Goal: Information Seeking & Learning: Check status

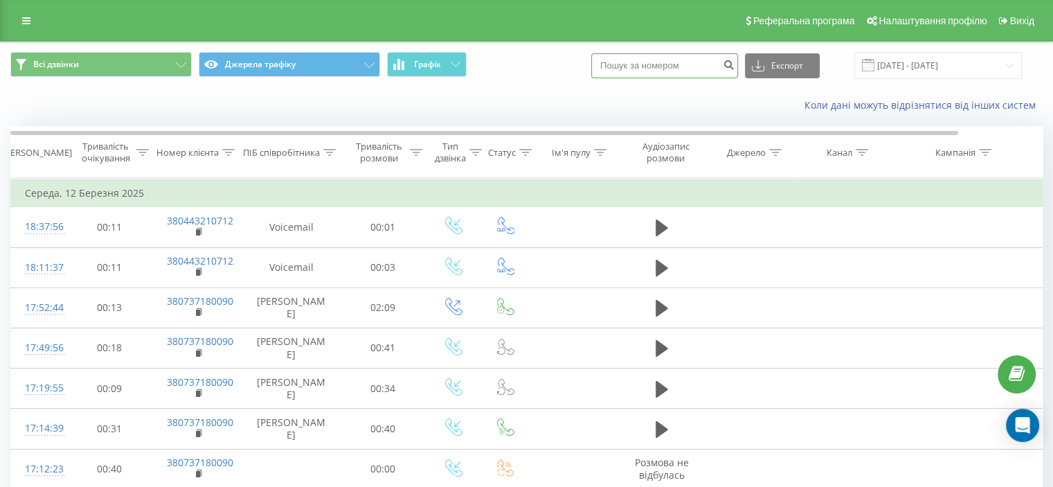
drag, startPoint x: 657, startPoint y: 63, endPoint x: 675, endPoint y: 84, distance: 27.5
click at [659, 63] on input at bounding box center [664, 65] width 147 height 25
type input "0634734989"
click at [735, 61] on icon "submit" at bounding box center [729, 63] width 12 height 8
click at [26, 19] on icon at bounding box center [26, 21] width 8 height 10
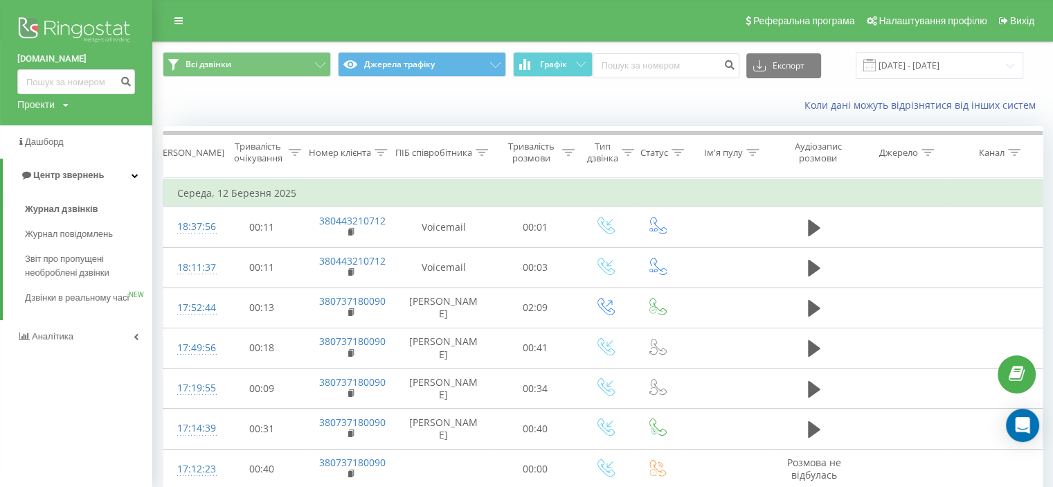
drag, startPoint x: 108, startPoint y: 258, endPoint x: 55, endPoint y: 34, distance: 229.8
click at [55, 34] on img at bounding box center [76, 31] width 118 height 35
